Goal: Information Seeking & Learning: Learn about a topic

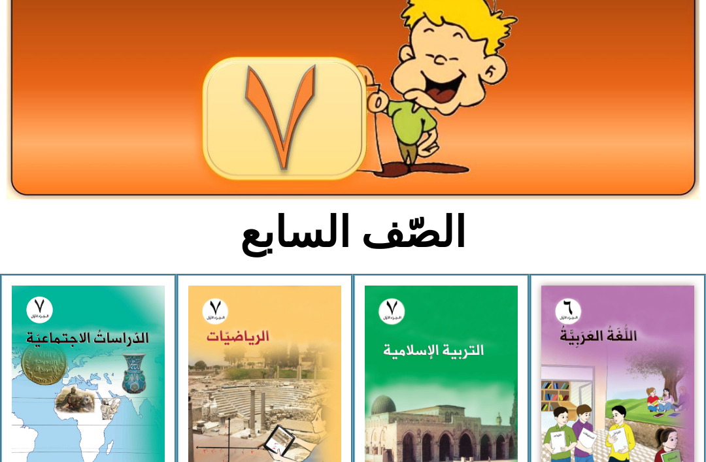
scroll to position [97, 0]
click at [434, 393] on img at bounding box center [441, 381] width 153 height 191
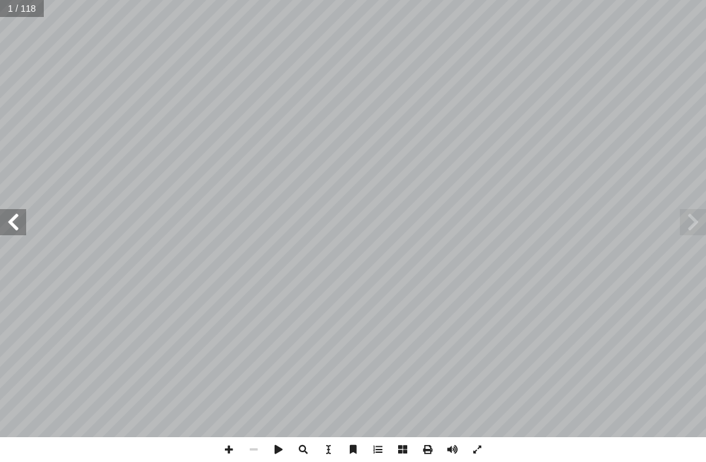
click at [693, 218] on span at bounding box center [693, 222] width 26 height 26
click at [683, 220] on span at bounding box center [693, 222] width 26 height 26
click at [697, 219] on span at bounding box center [693, 222] width 26 height 26
click at [684, 218] on span at bounding box center [693, 222] width 26 height 26
click at [691, 227] on span at bounding box center [693, 222] width 26 height 26
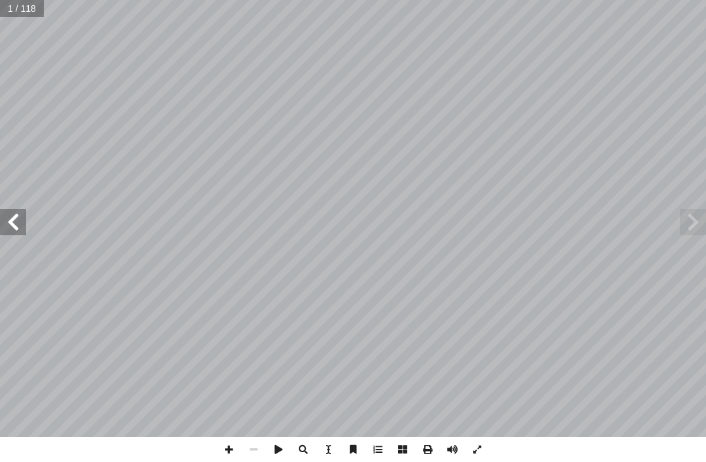
click at [699, 216] on span at bounding box center [693, 222] width 26 height 26
click at [686, 220] on span at bounding box center [693, 222] width 26 height 26
click at [12, 228] on span at bounding box center [13, 222] width 26 height 26
click at [21, 229] on span at bounding box center [13, 222] width 26 height 26
click at [10, 231] on span at bounding box center [13, 222] width 26 height 26
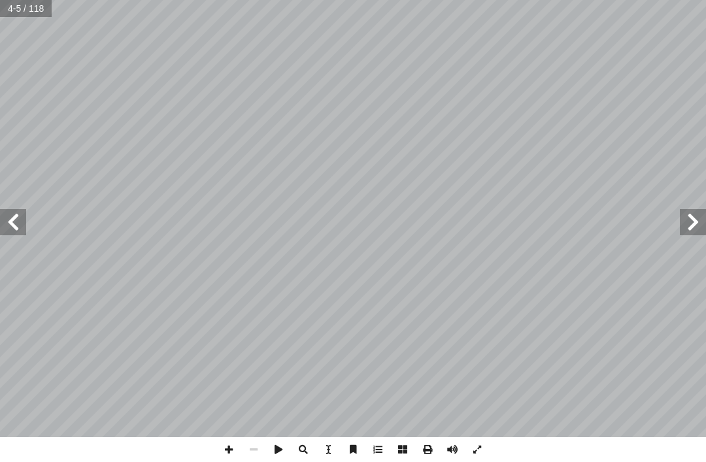
click at [16, 219] on span at bounding box center [13, 222] width 26 height 26
click at [24, 220] on span at bounding box center [13, 222] width 26 height 26
click at [12, 220] on span at bounding box center [13, 222] width 26 height 26
